Goal: Information Seeking & Learning: Learn about a topic

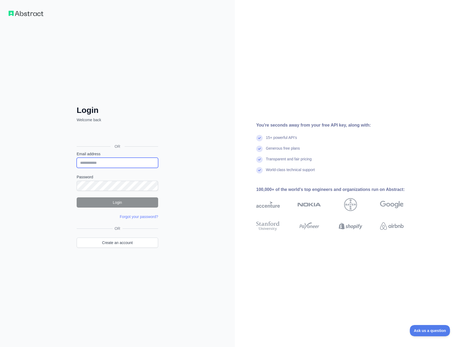
click at [98, 163] on input "Email address" at bounding box center [117, 163] width 81 height 10
paste input "**********"
type input "**********"
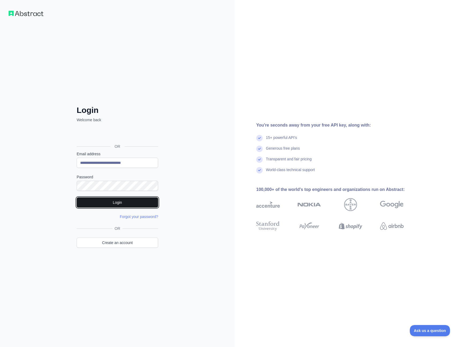
click at [94, 201] on button "Login" at bounding box center [117, 202] width 81 height 10
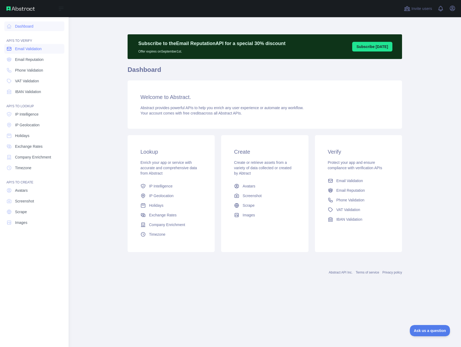
click at [40, 51] on link "Email Validation" at bounding box center [34, 49] width 60 height 10
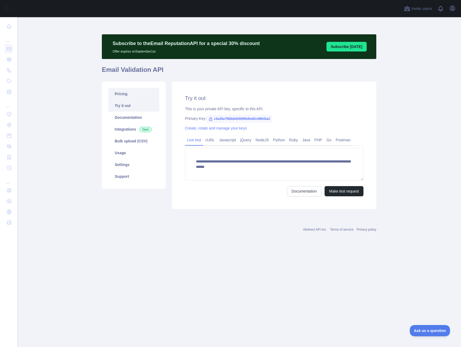
click at [129, 95] on link "Pricing" at bounding box center [133, 94] width 51 height 12
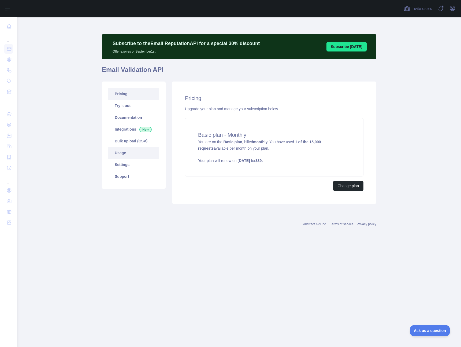
click at [135, 151] on link "Usage" at bounding box center [133, 153] width 51 height 12
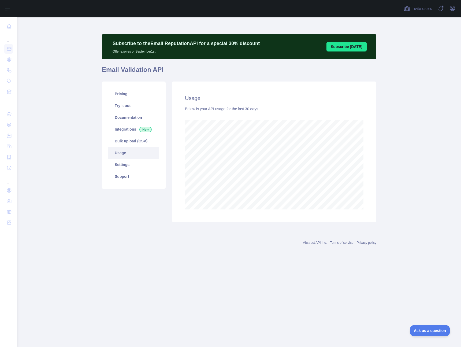
scroll to position [330, 444]
click at [126, 152] on link "Usage" at bounding box center [133, 153] width 51 height 12
click at [130, 94] on link "Pricing" at bounding box center [133, 94] width 51 height 12
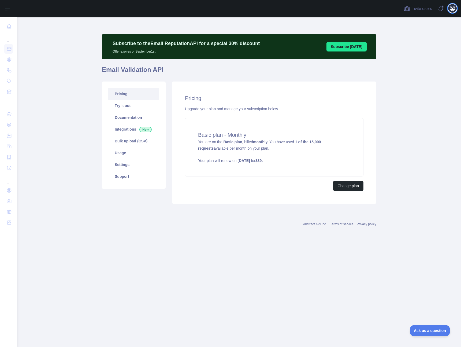
click at [450, 9] on icon "button" at bounding box center [452, 8] width 6 height 6
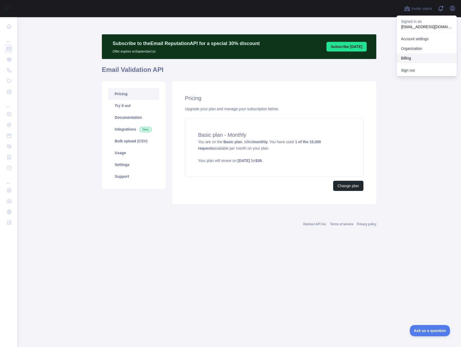
click at [403, 56] on button "Billing" at bounding box center [427, 58] width 60 height 10
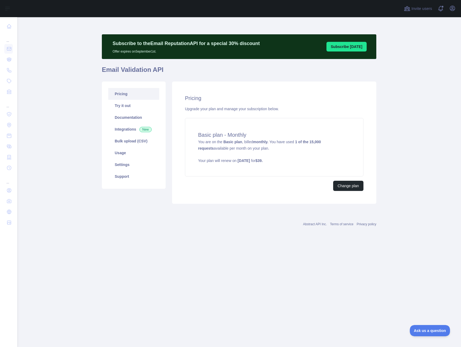
click at [122, 94] on link "Pricing" at bounding box center [133, 94] width 51 height 12
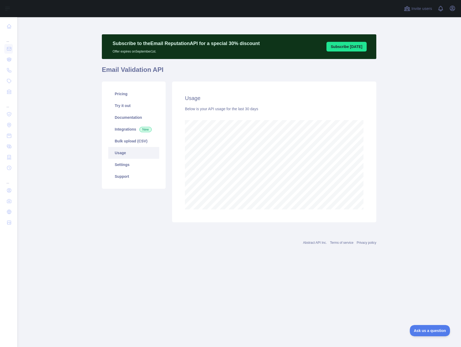
scroll to position [330, 444]
click at [122, 163] on link "Settings" at bounding box center [133, 165] width 51 height 12
